Goal: Navigation & Orientation: Find specific page/section

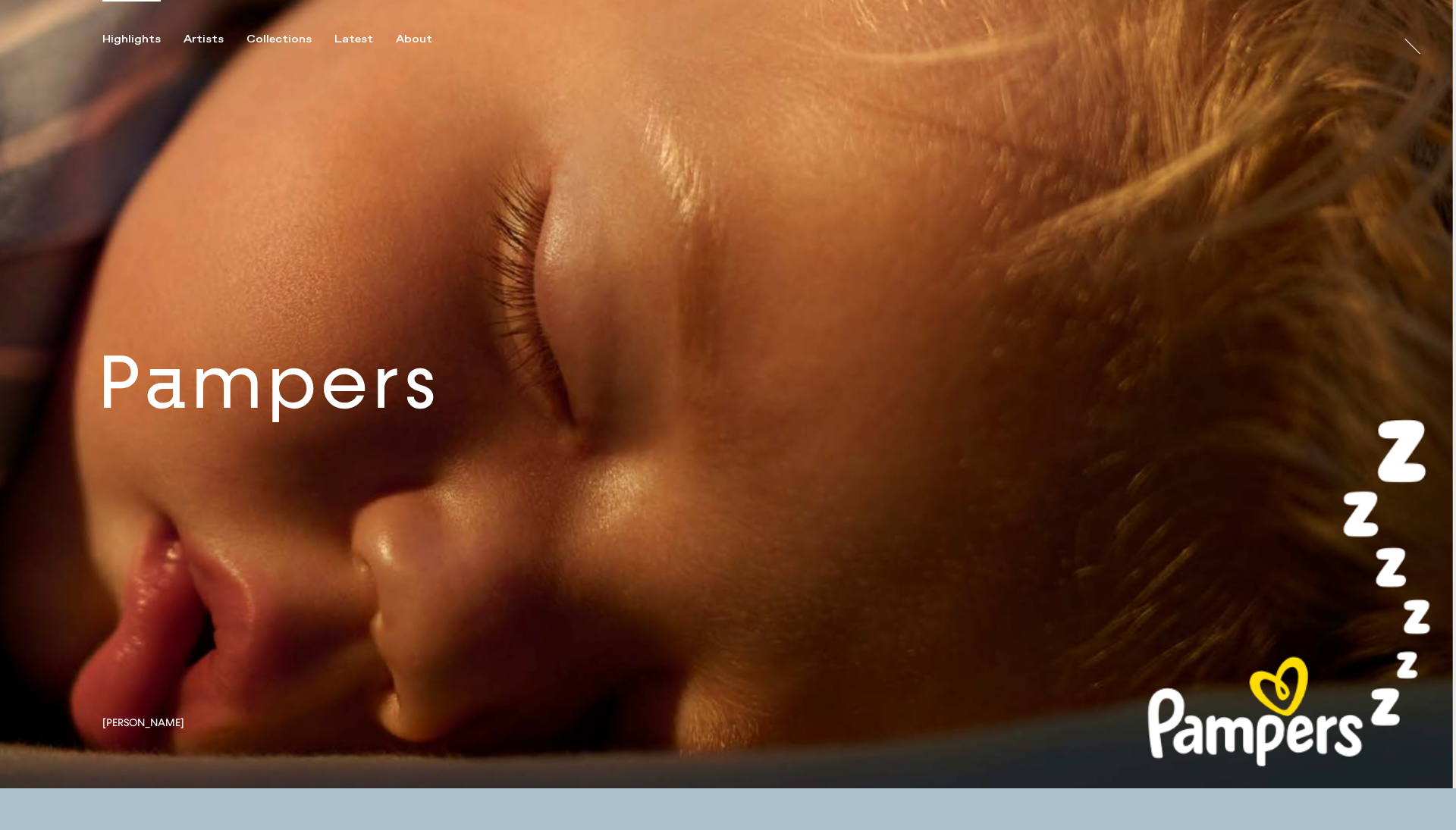
click at [407, 425] on link at bounding box center [728, 394] width 1456 height 789
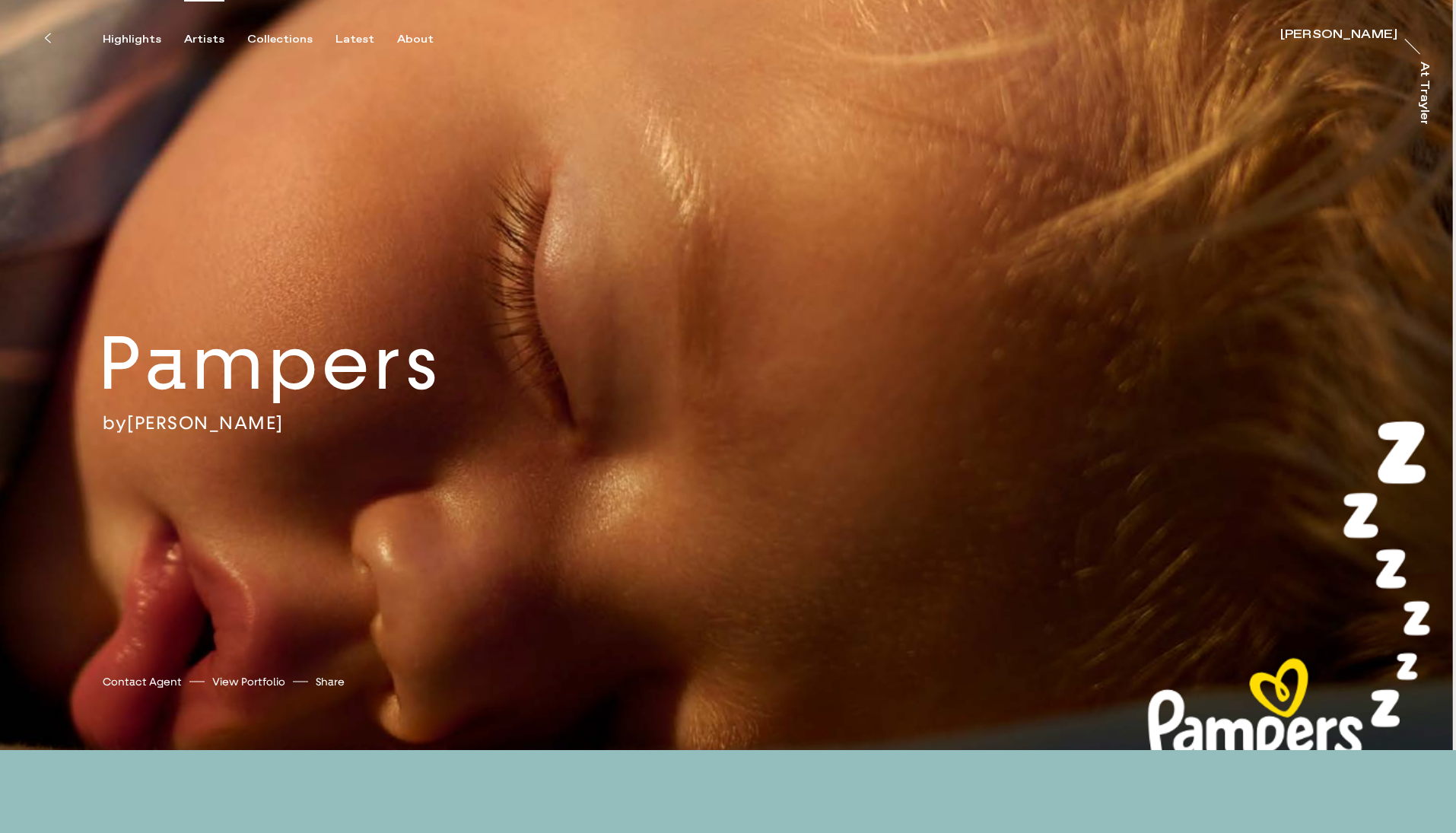
click at [189, 39] on div "Artists" at bounding box center [204, 40] width 41 height 14
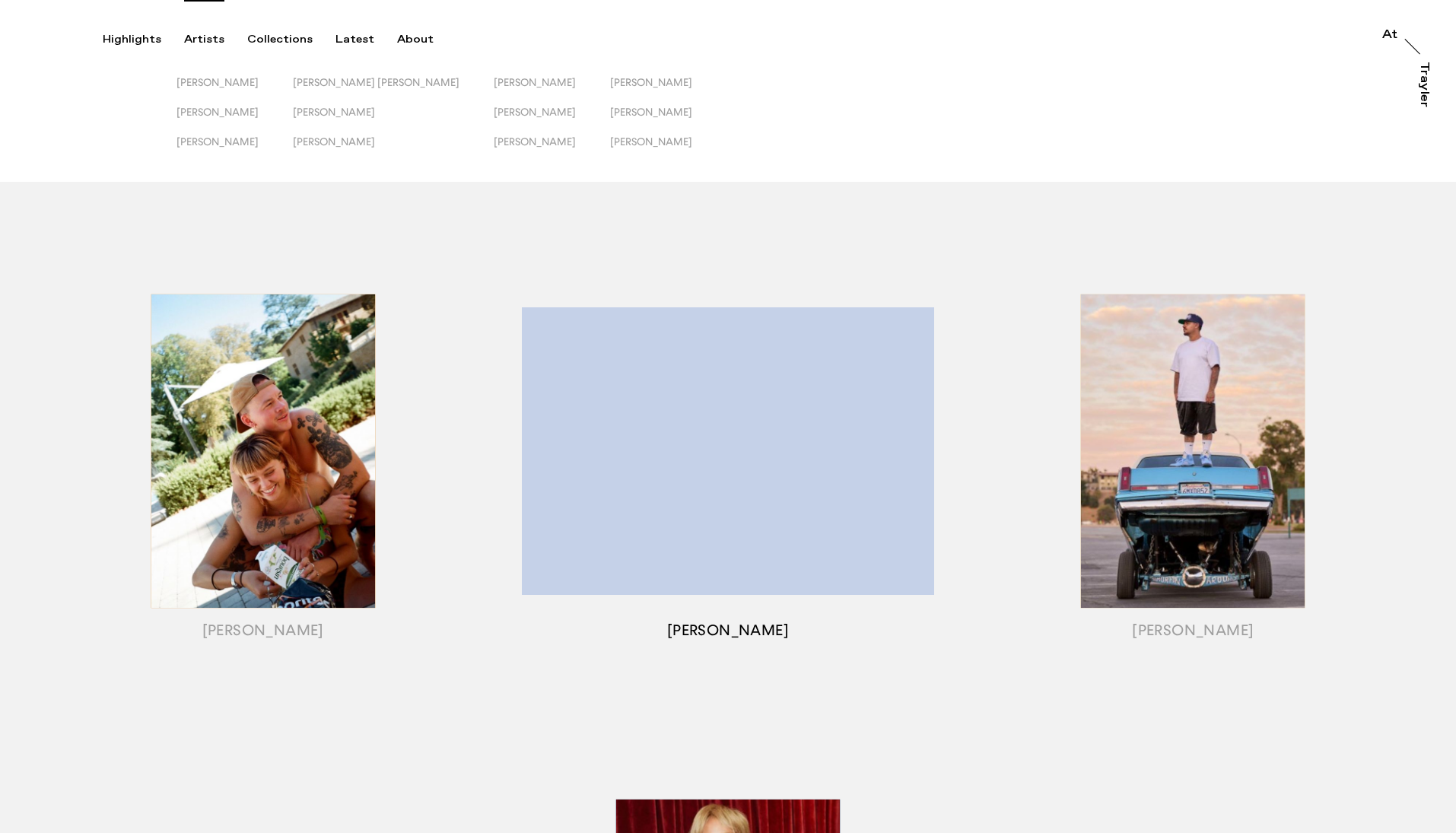
scroll to position [1, 0]
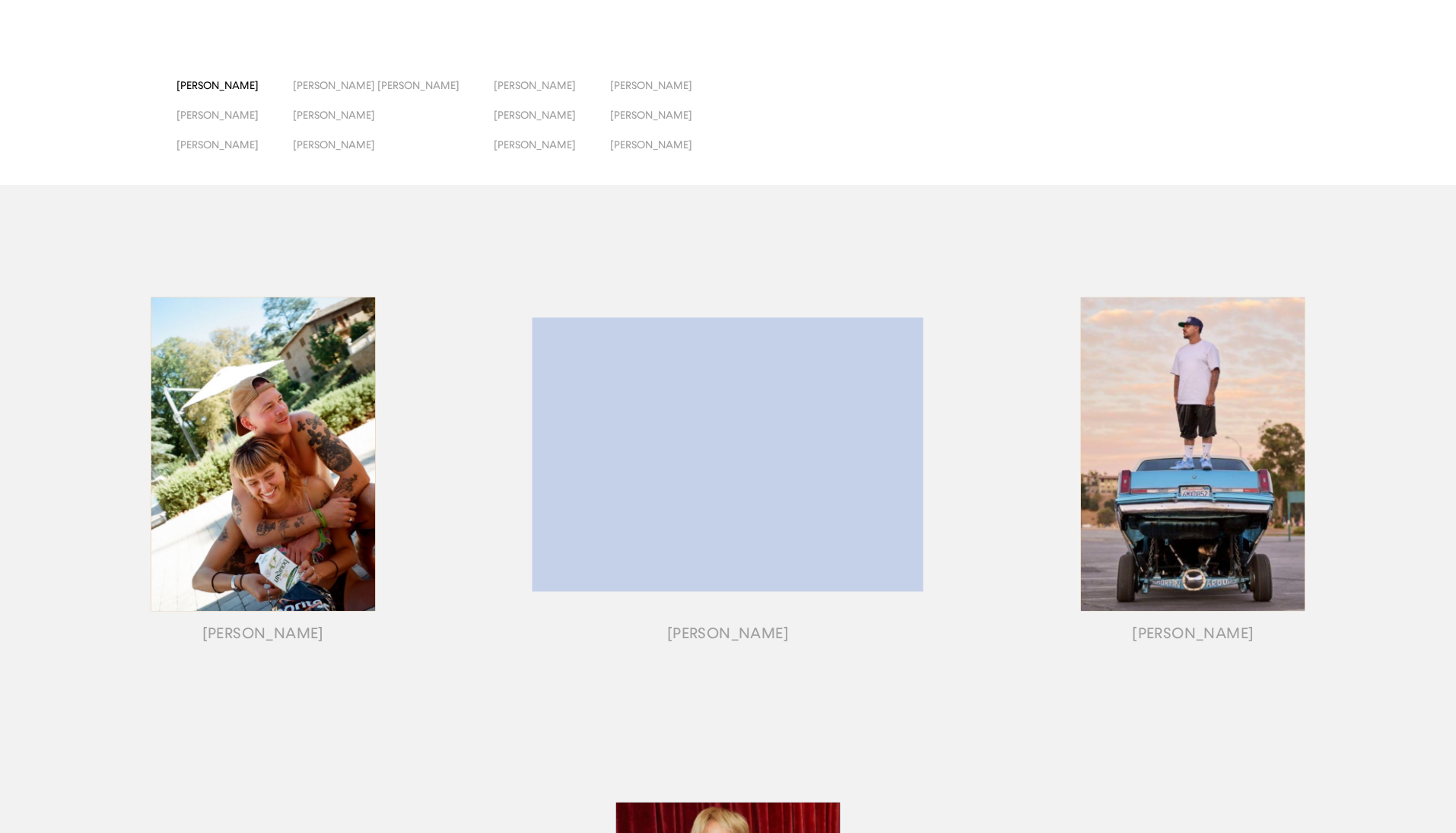
click at [259, 82] on span "[PERSON_NAME]" at bounding box center [217, 85] width 82 height 12
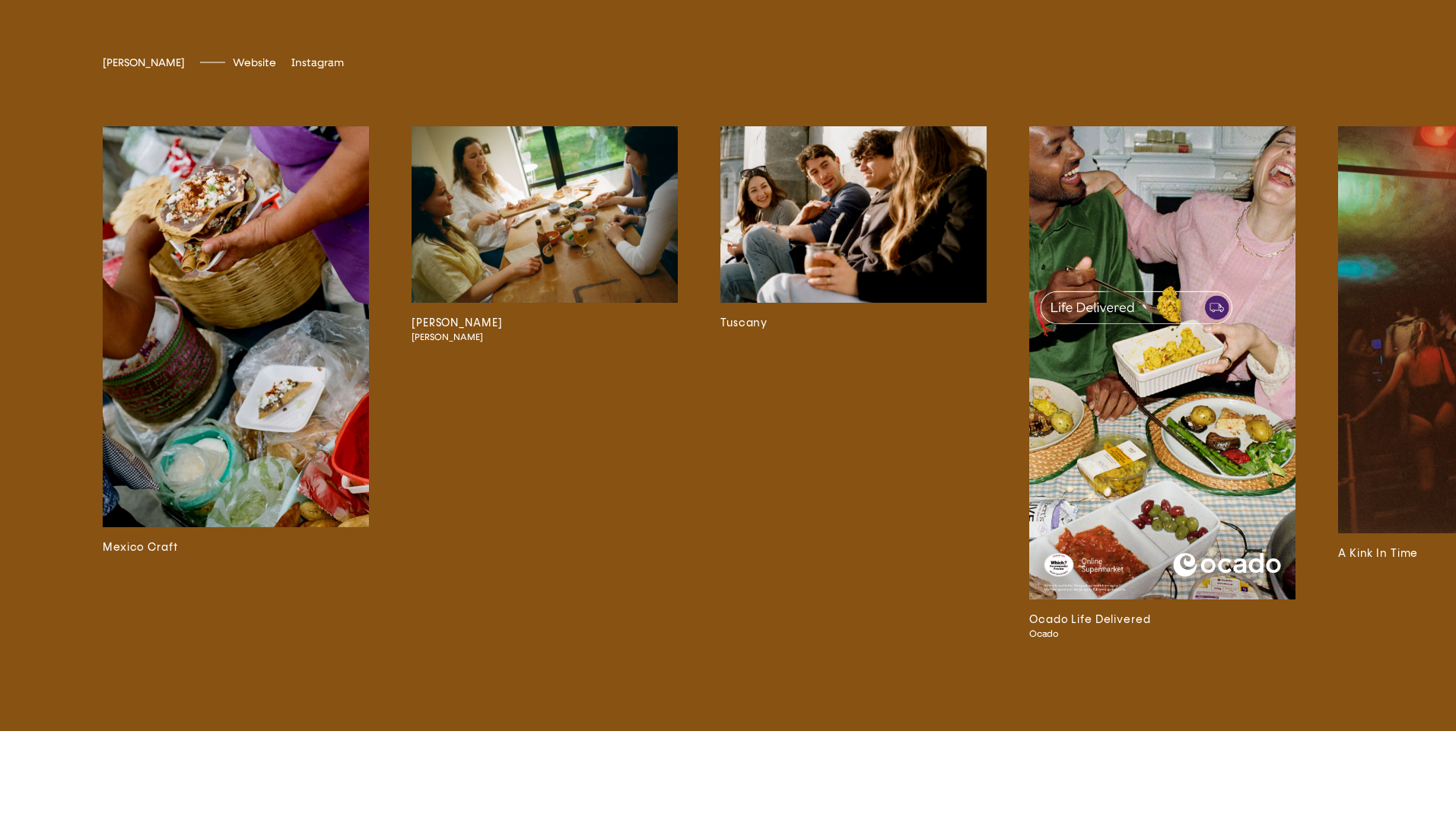
scroll to position [4048, 0]
click at [701, 292] on div "Mexico Craft [PERSON_NAME] Birra Moretti Tuscany Ocado Life Delivered Ocado A K…" at bounding box center [801, 383] width 1396 height 574
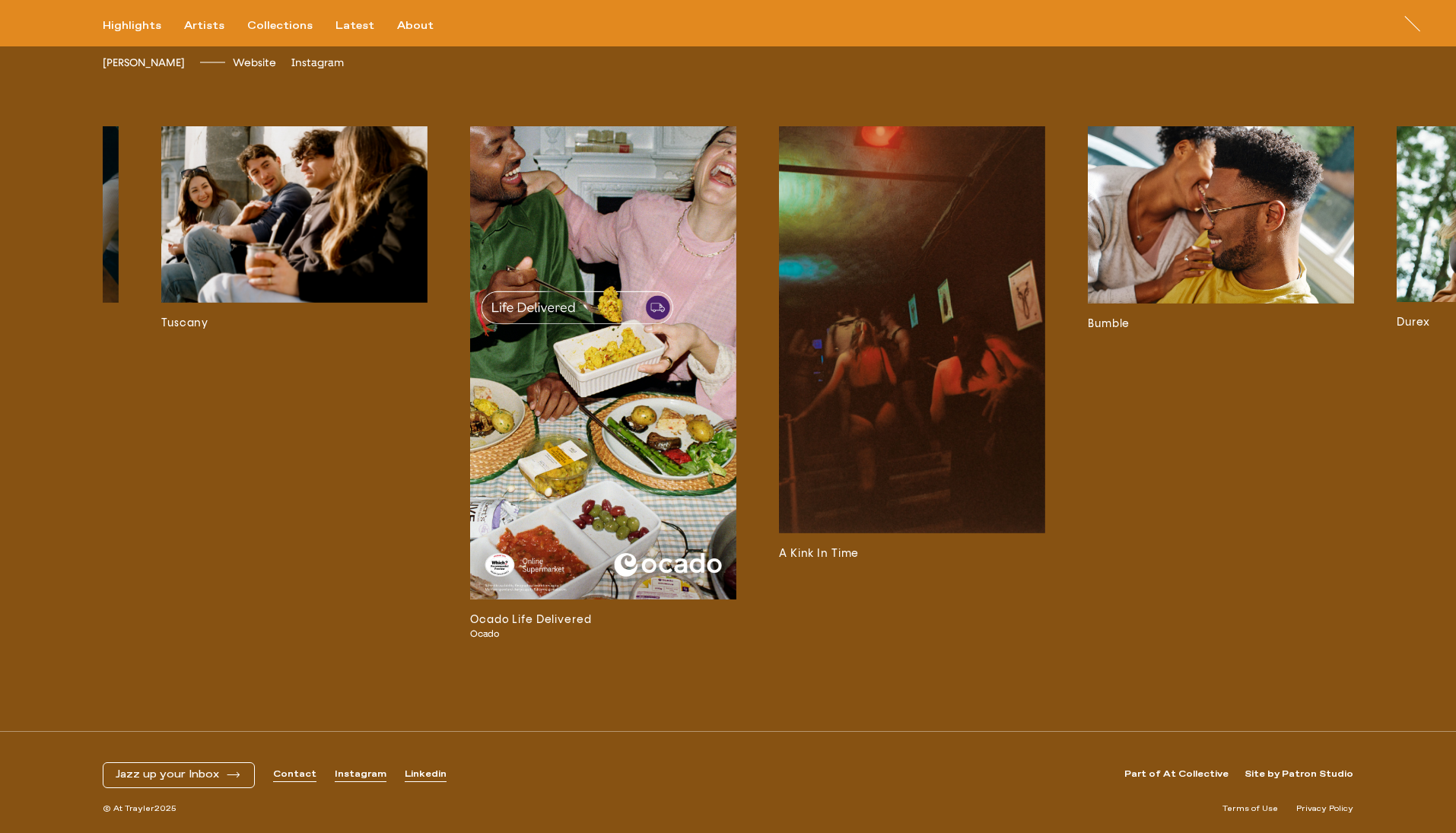
scroll to position [0, 730]
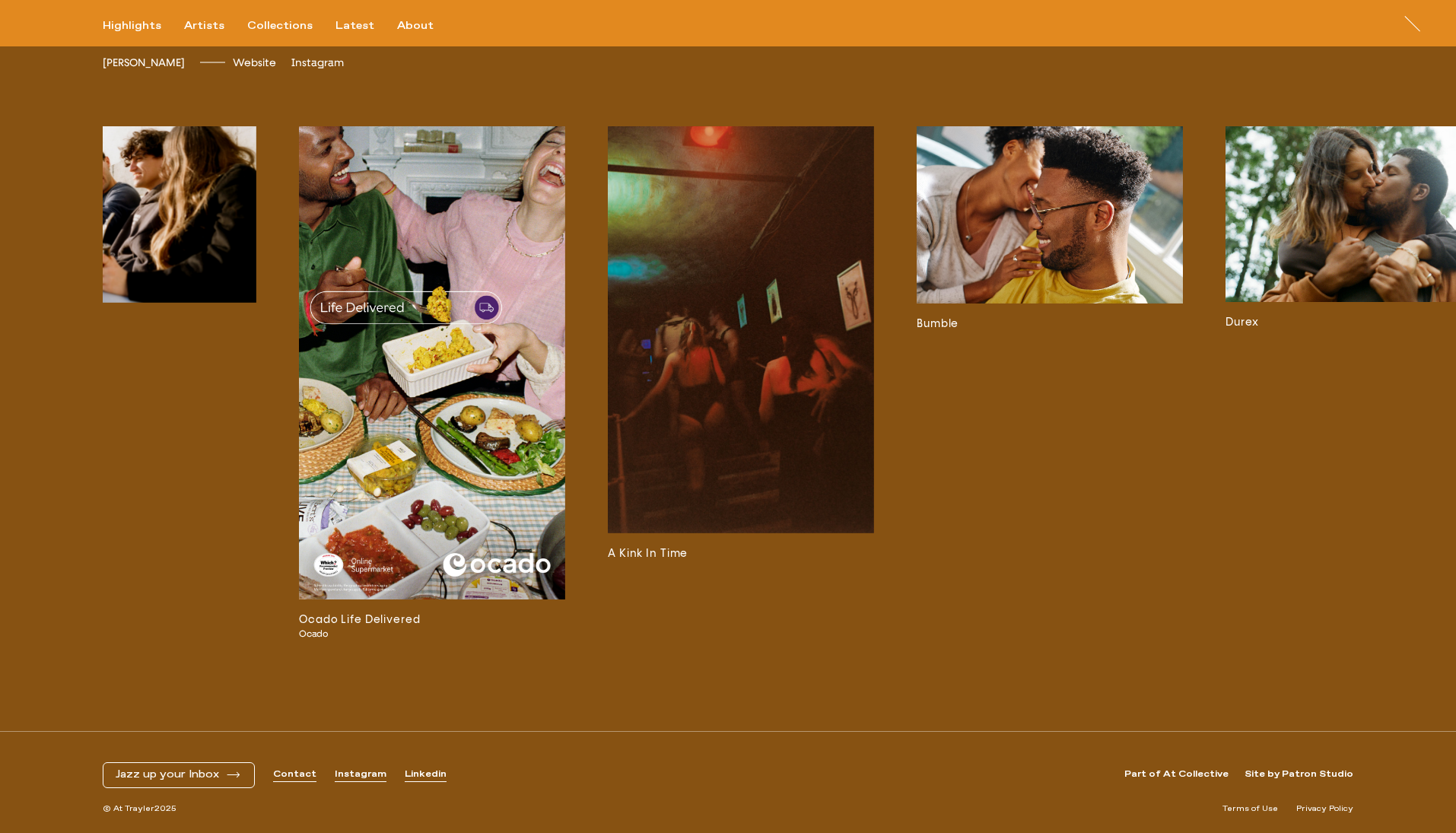
click at [785, 348] on img at bounding box center [741, 330] width 266 height 408
